Goal: Task Accomplishment & Management: Use online tool/utility

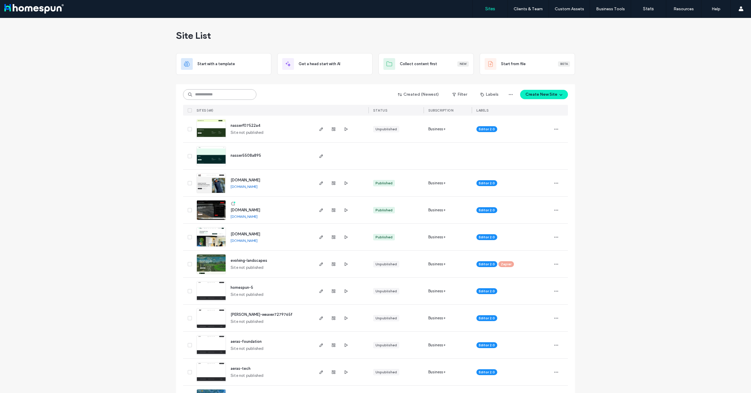
click at [218, 93] on input at bounding box center [219, 94] width 73 height 11
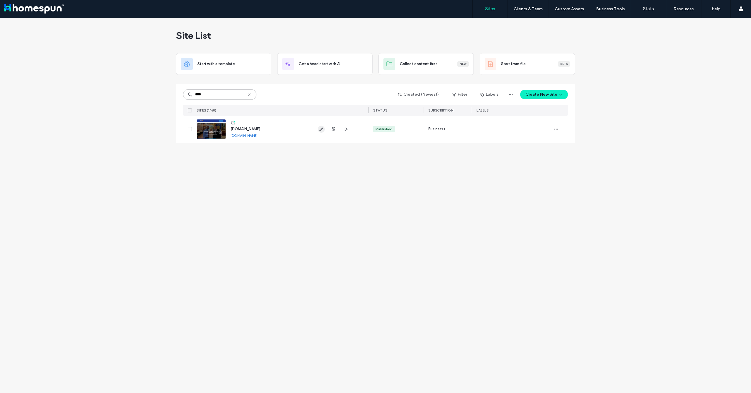
type input "****"
click at [320, 129] on icon "button" at bounding box center [321, 129] width 5 height 5
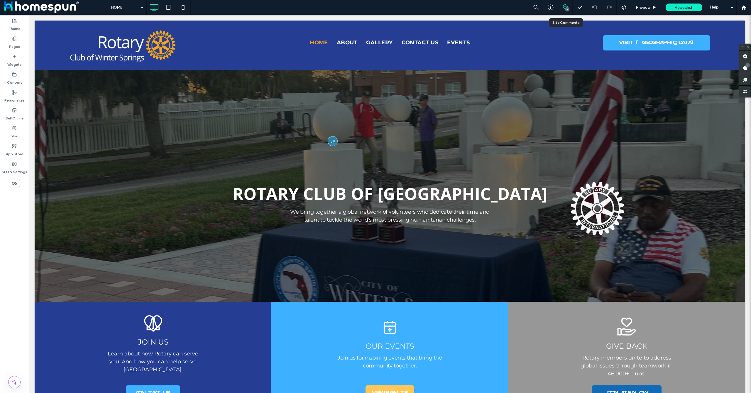
click at [565, 12] on div "1" at bounding box center [565, 7] width 15 height 15
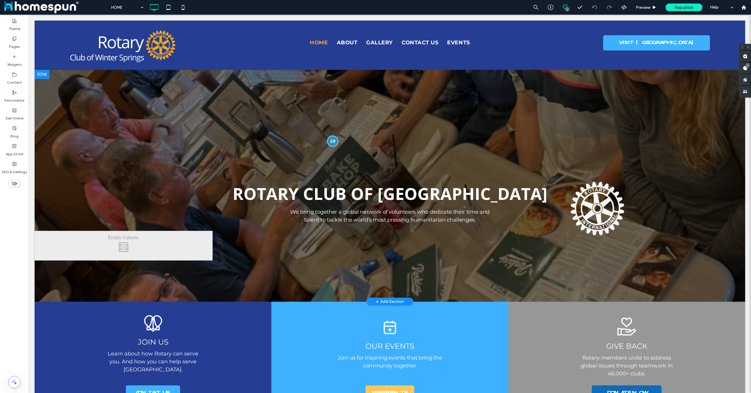
click at [335, 143] on div at bounding box center [332, 140] width 11 height 11
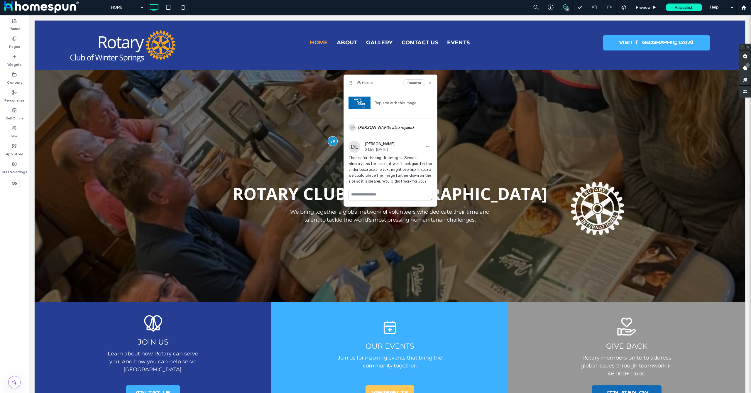
scroll to position [28, 0]
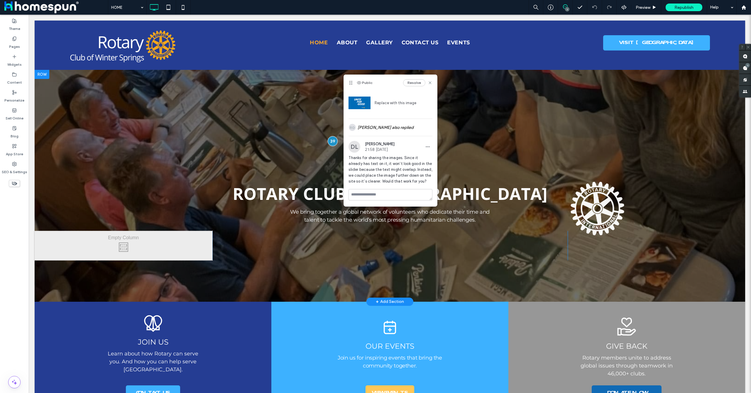
click at [477, 88] on div at bounding box center [390, 186] width 710 height 232
